Goal: Task Accomplishment & Management: Use online tool/utility

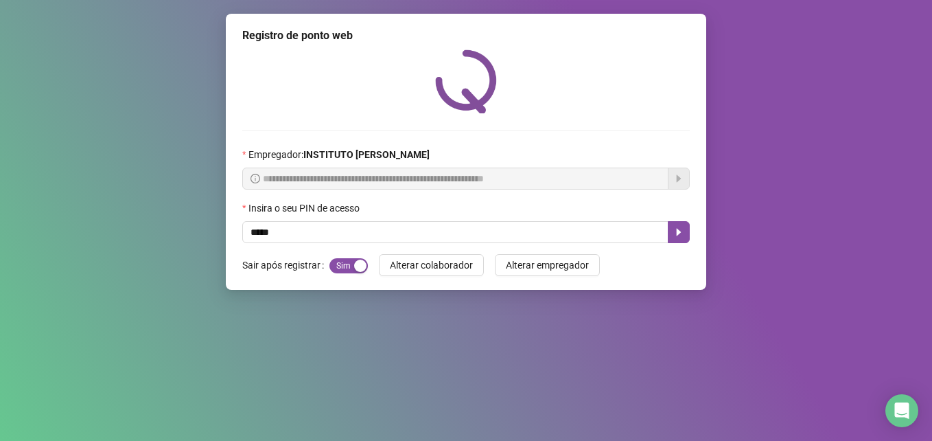
type input "*****"
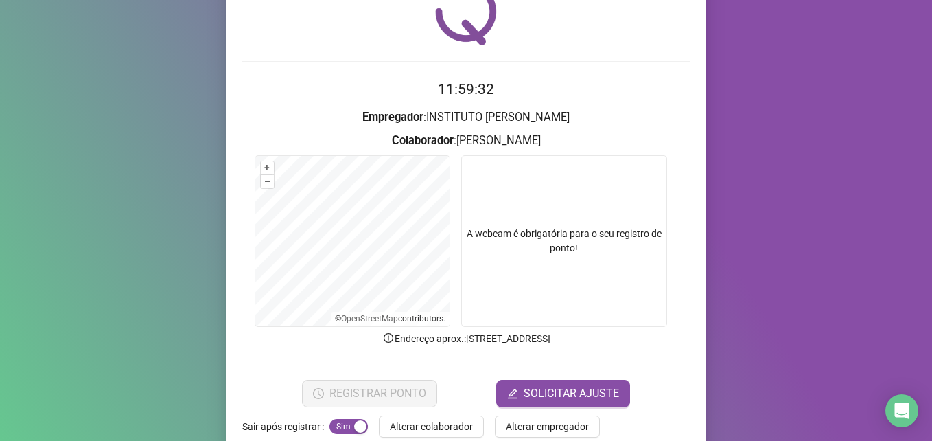
scroll to position [95, 0]
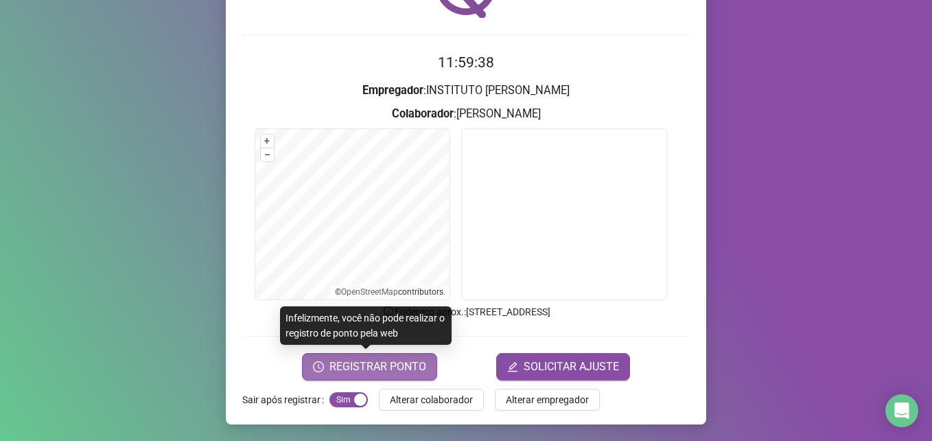
click at [390, 365] on span "REGISTRAR PONTO" at bounding box center [377, 366] width 97 height 16
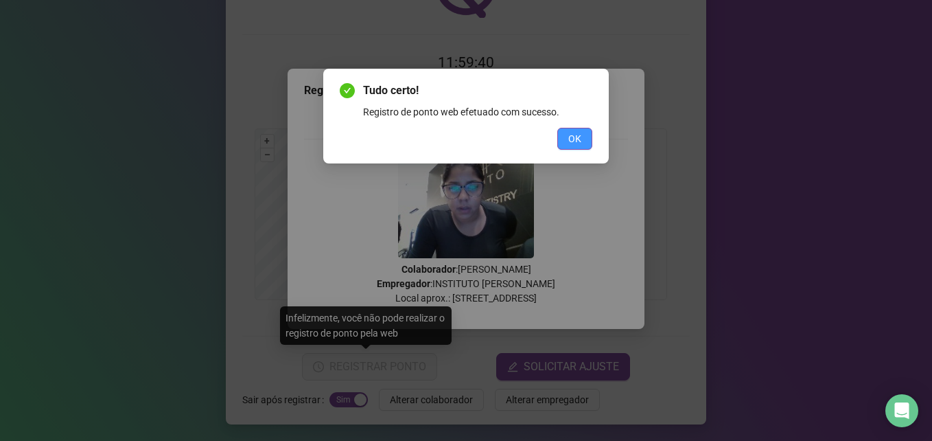
click at [582, 134] on button "OK" at bounding box center [574, 139] width 35 height 22
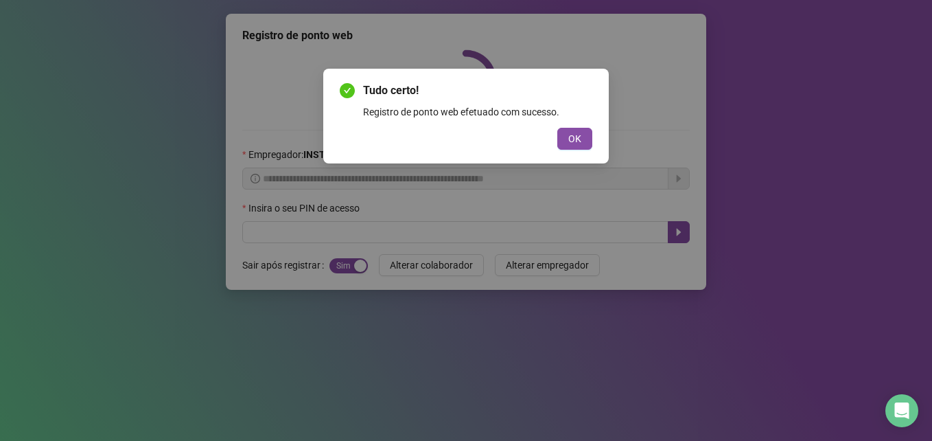
scroll to position [0, 0]
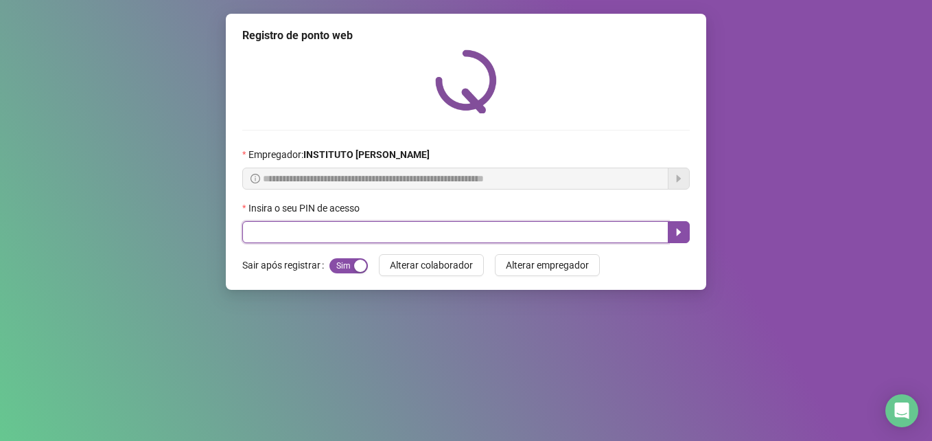
click at [273, 232] on input "text" at bounding box center [455, 232] width 426 height 22
type input "*****"
click at [675, 234] on icon "caret-right" at bounding box center [678, 231] width 11 height 11
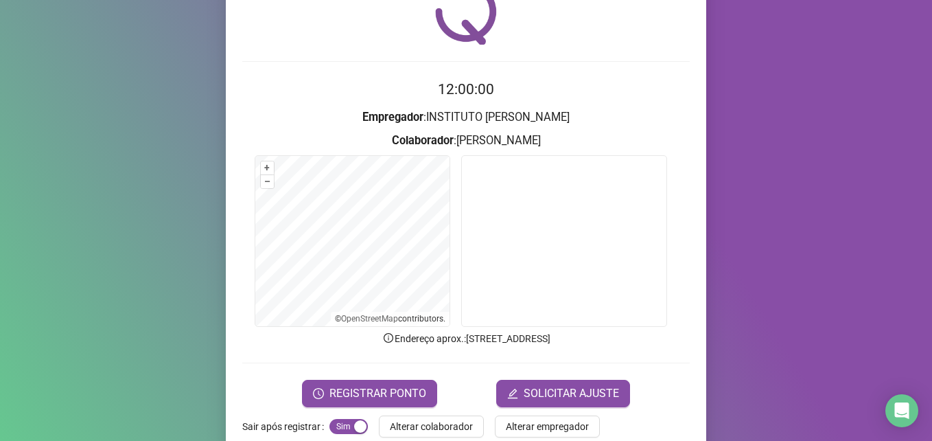
scroll to position [95, 0]
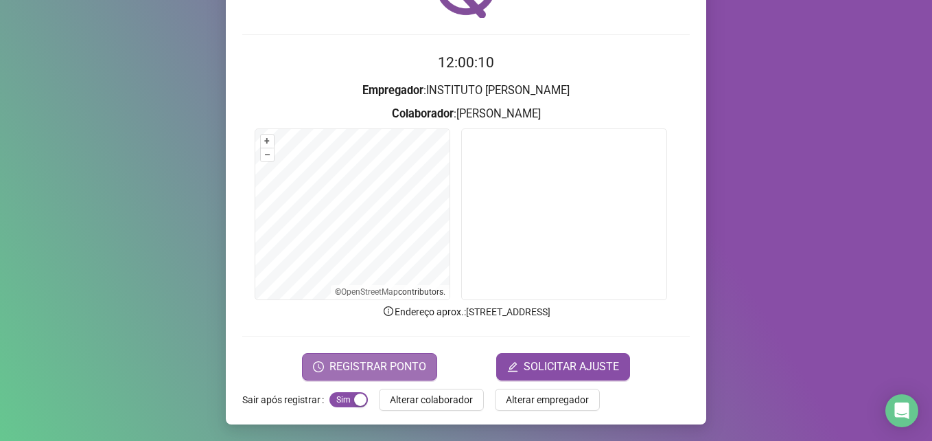
click at [386, 354] on button "REGISTRAR PONTO" at bounding box center [369, 366] width 135 height 27
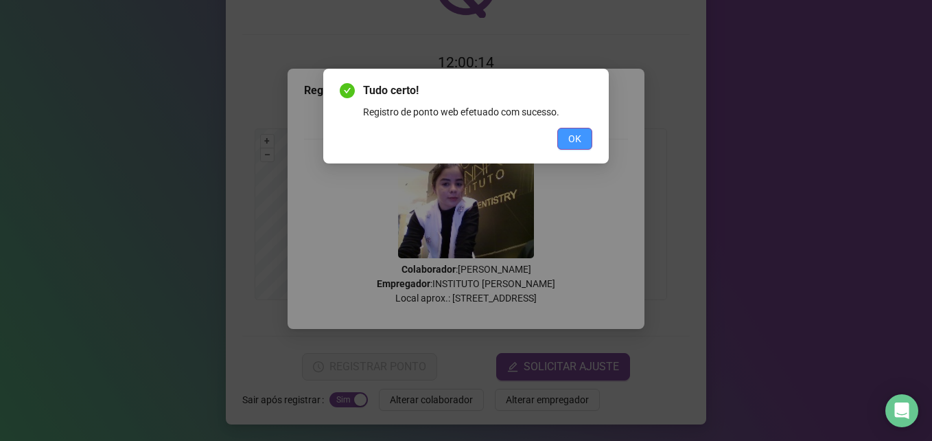
click at [585, 137] on button "OK" at bounding box center [574, 139] width 35 height 22
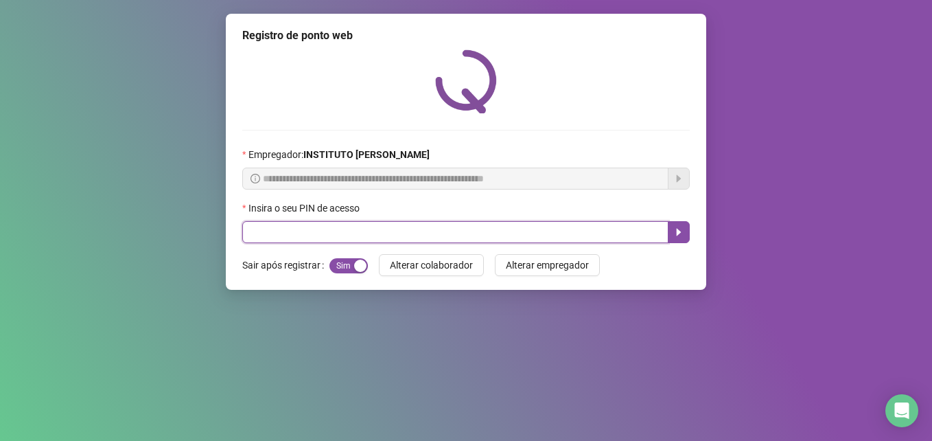
click at [434, 235] on input "text" at bounding box center [455, 232] width 426 height 22
type input "*"
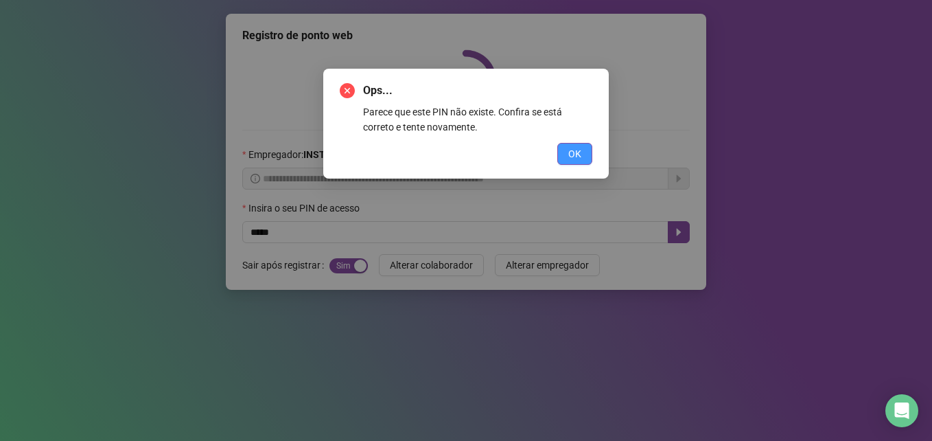
click at [589, 145] on button "OK" at bounding box center [574, 154] width 35 height 22
click at [572, 158] on span "OK" at bounding box center [574, 153] width 13 height 15
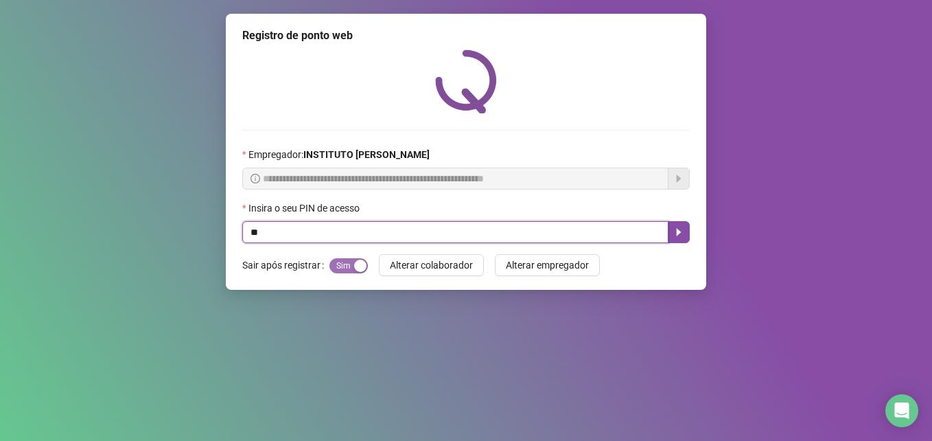
type input "*"
type input "*****"
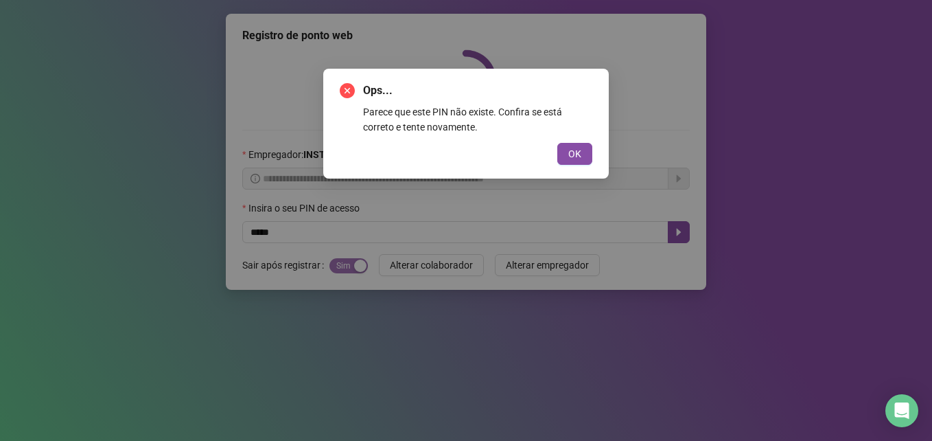
click at [557, 143] on button "OK" at bounding box center [574, 154] width 35 height 22
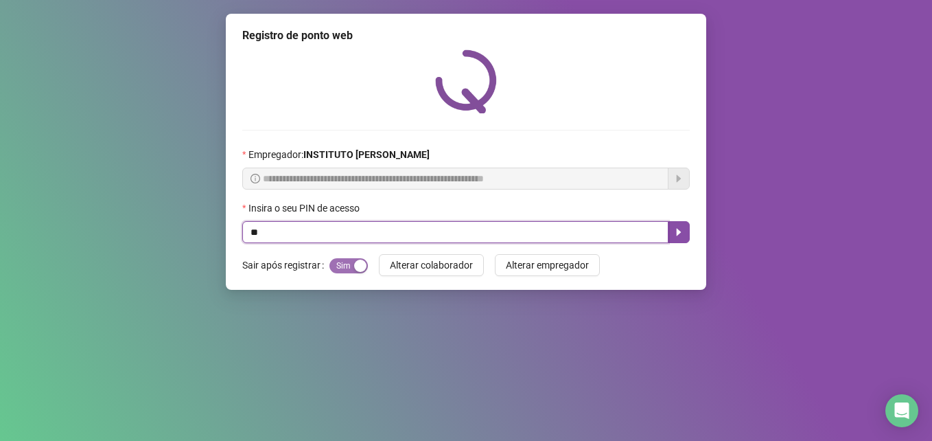
type input "*"
type input "*****"
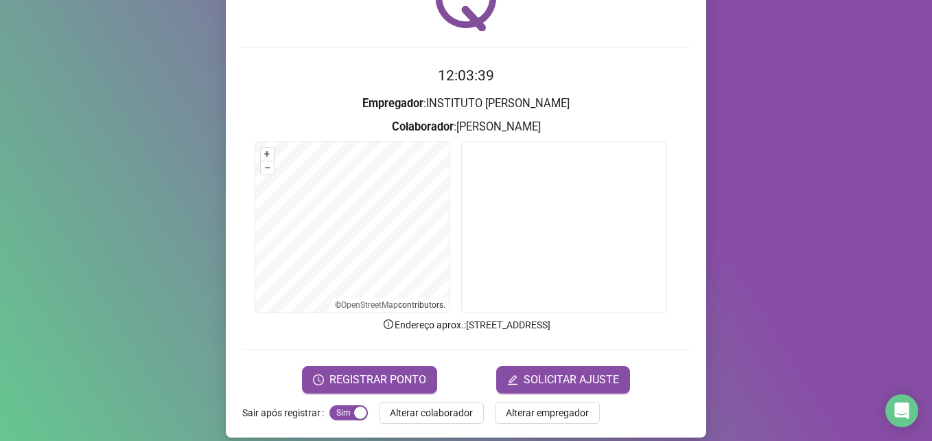
scroll to position [95, 0]
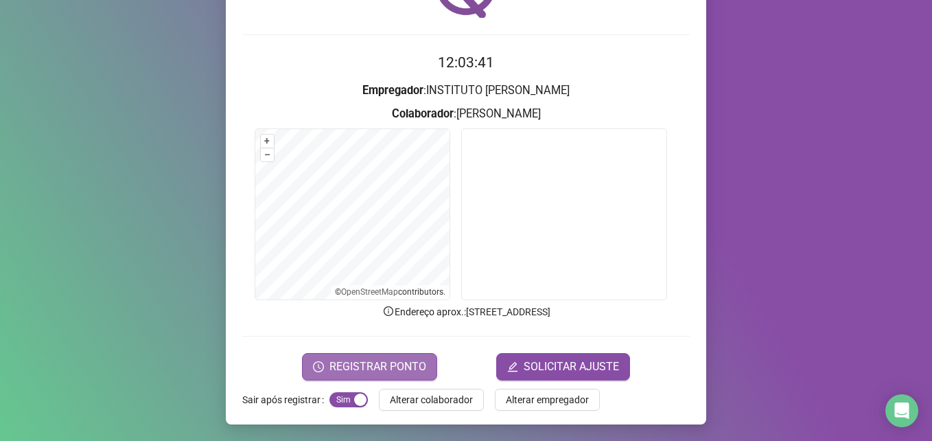
click at [375, 368] on span "REGISTRAR PONTO" at bounding box center [377, 366] width 97 height 16
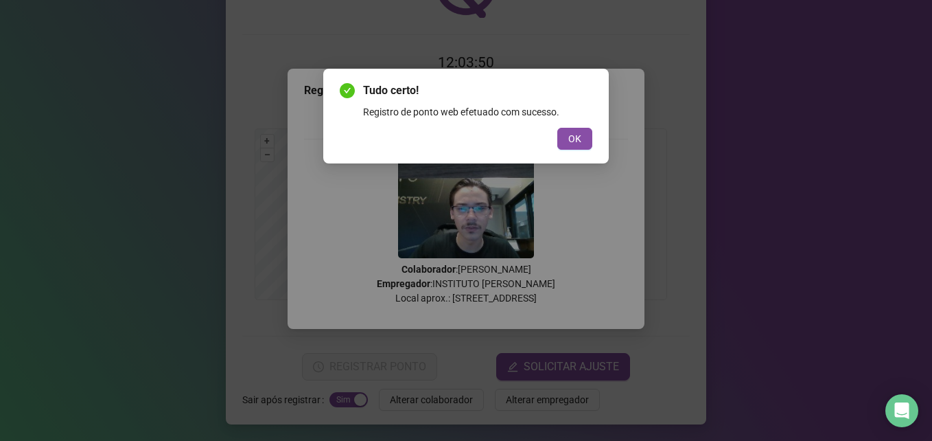
click at [710, 169] on div "Tudo certo! Registro de ponto web efetuado com sucesso. OK" at bounding box center [466, 220] width 932 height 441
click at [575, 146] on button "OK" at bounding box center [574, 139] width 35 height 22
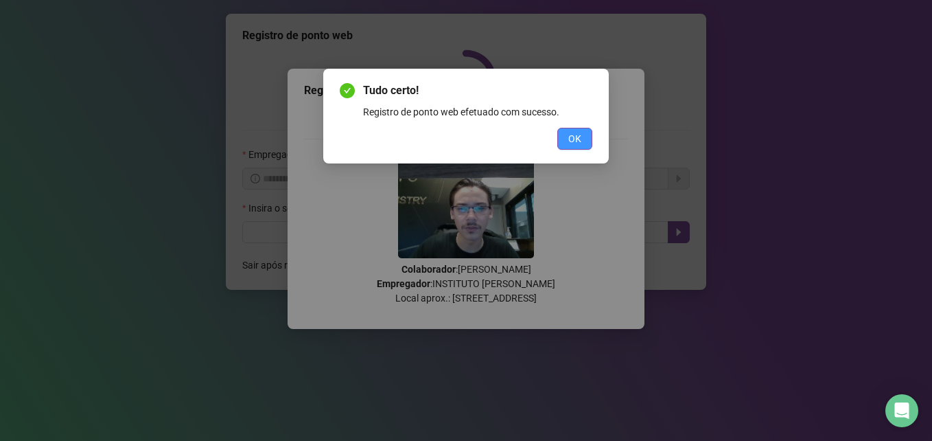
scroll to position [0, 0]
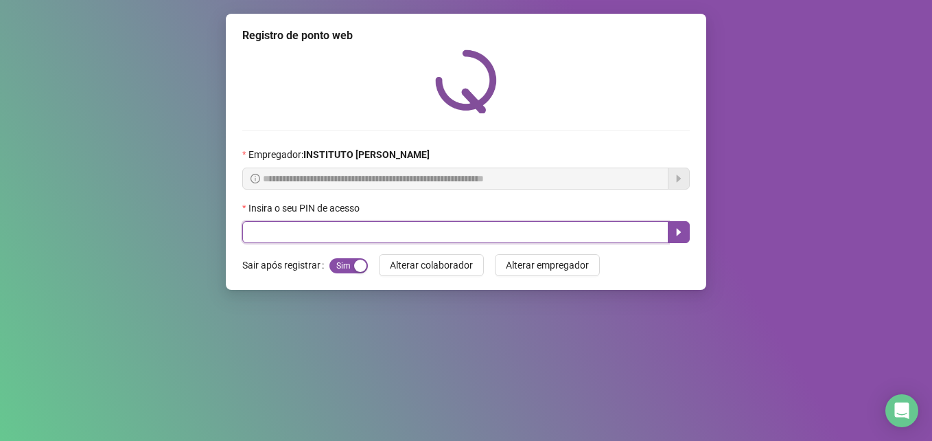
click at [415, 233] on input "text" at bounding box center [455, 232] width 426 height 22
click at [392, 228] on input "text" at bounding box center [455, 232] width 426 height 22
type input "*"
type input "*****"
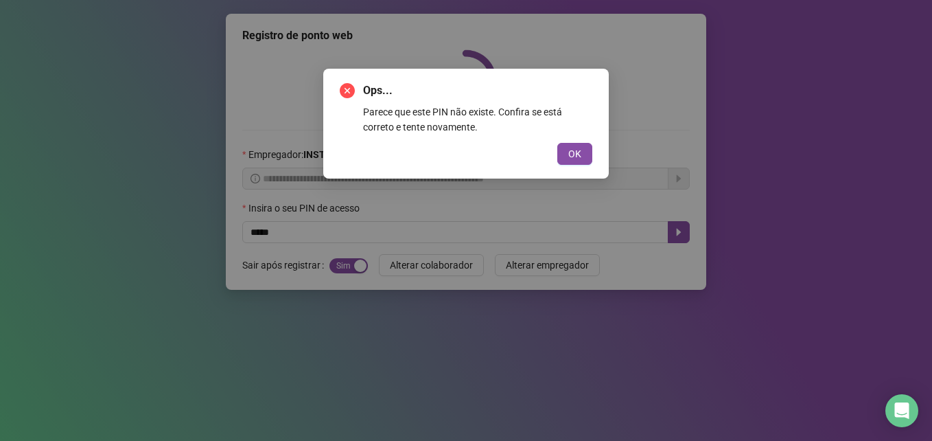
drag, startPoint x: 576, startPoint y: 137, endPoint x: 566, endPoint y: 139, distance: 10.5
click at [566, 139] on div "Ops... Parece que este PIN não existe. Confira se está correto e tente novament…" at bounding box center [466, 123] width 253 height 82
drag, startPoint x: 586, startPoint y: 154, endPoint x: 561, endPoint y: 142, distance: 28.2
click at [561, 142] on div "Ops... Parece que este PIN não existe. Confira se está correto e tente novament…" at bounding box center [466, 123] width 253 height 82
click at [585, 163] on div "Ops... Parece que este PIN não existe. Confira se está correto e tente novament…" at bounding box center [465, 124] width 285 height 110
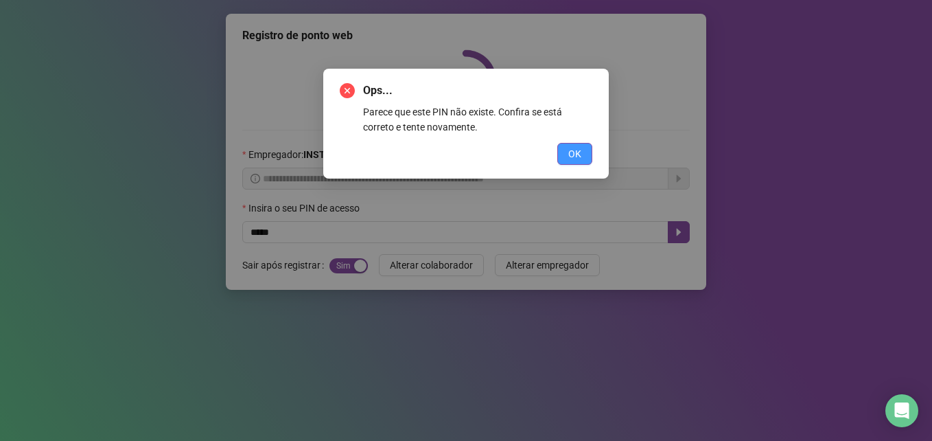
click at [583, 161] on button "OK" at bounding box center [574, 154] width 35 height 22
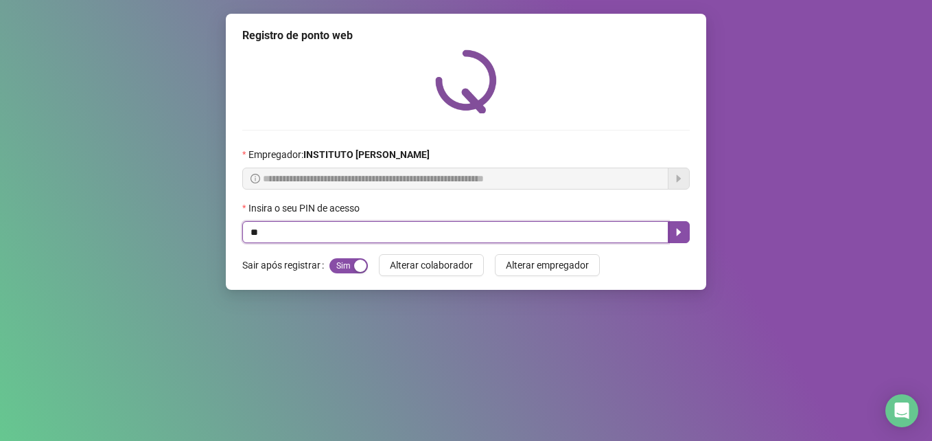
type input "*"
type input "*****"
click at [482, 239] on input "*****" at bounding box center [455, 232] width 426 height 22
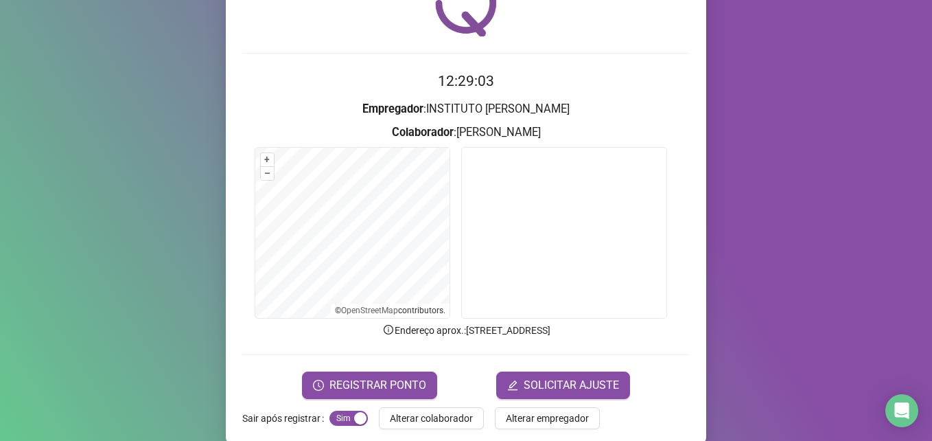
scroll to position [78, 0]
click at [382, 376] on span "REGISTRAR PONTO" at bounding box center [377, 384] width 97 height 16
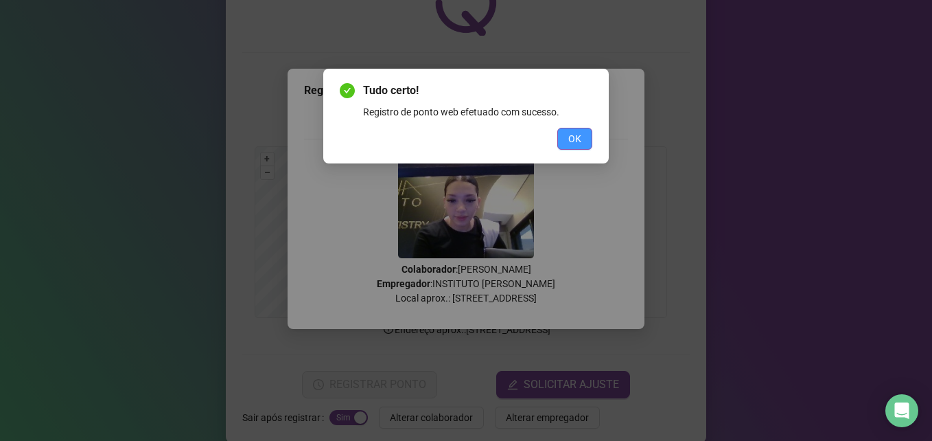
click at [570, 146] on button "OK" at bounding box center [574, 139] width 35 height 22
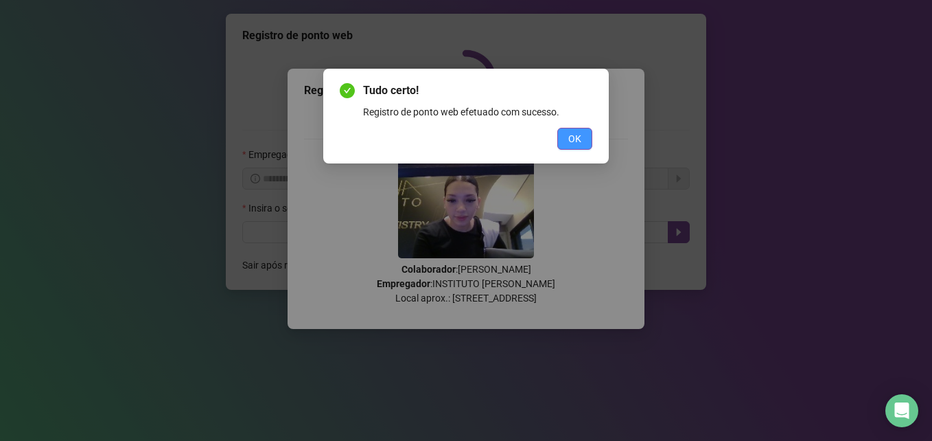
scroll to position [0, 0]
